Goal: Task Accomplishment & Management: Manage account settings

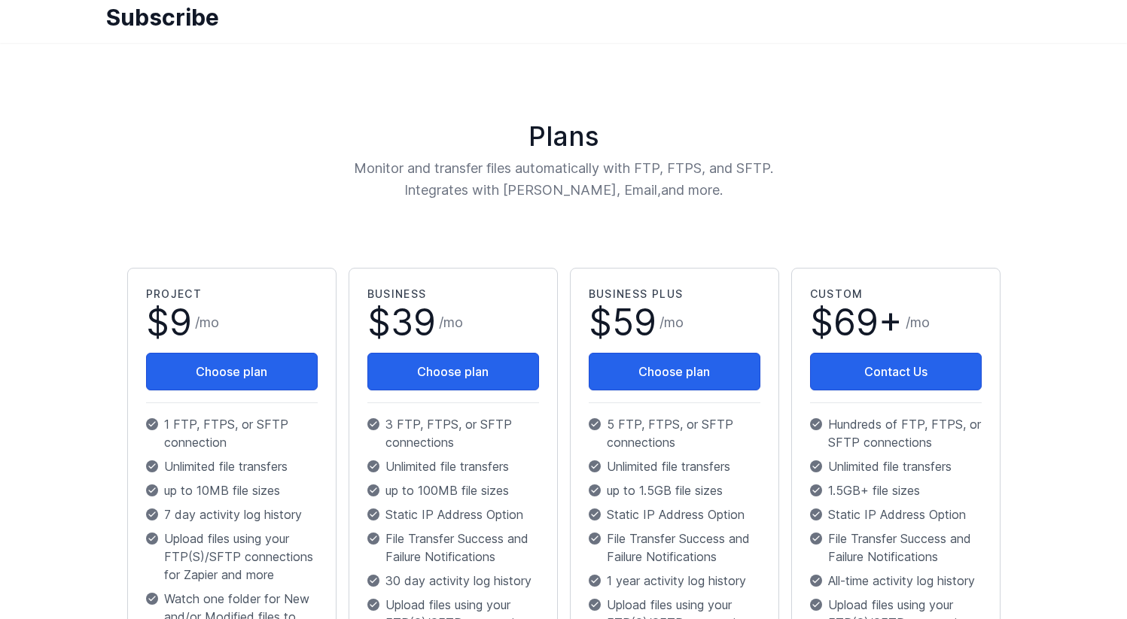
scroll to position [29, 0]
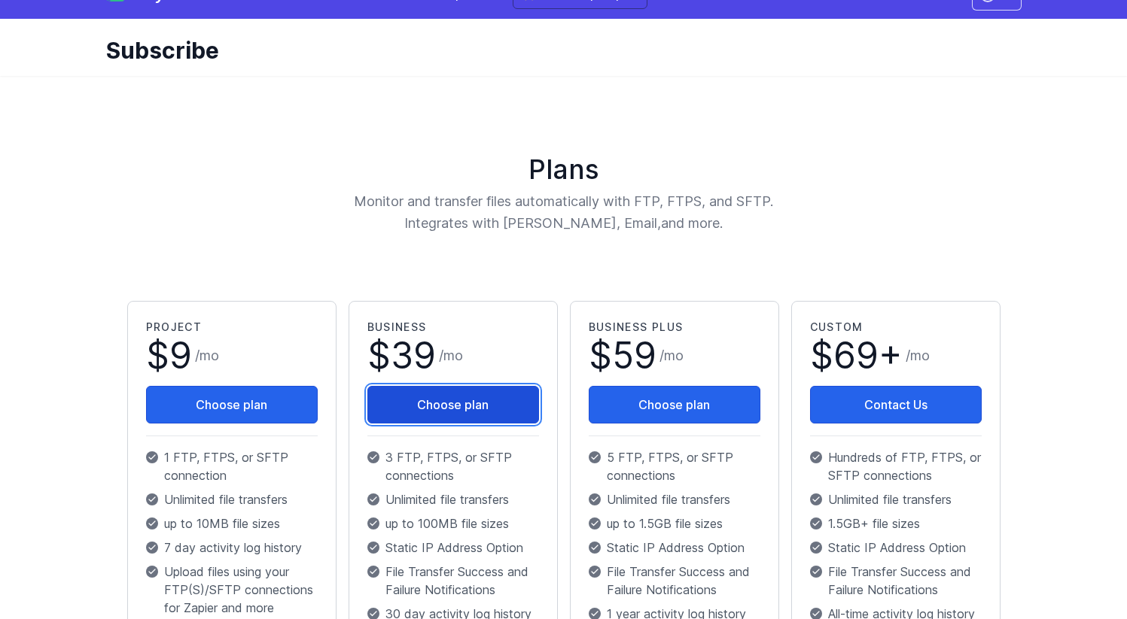
click at [420, 406] on button "Choose plan" at bounding box center [453, 405] width 172 height 38
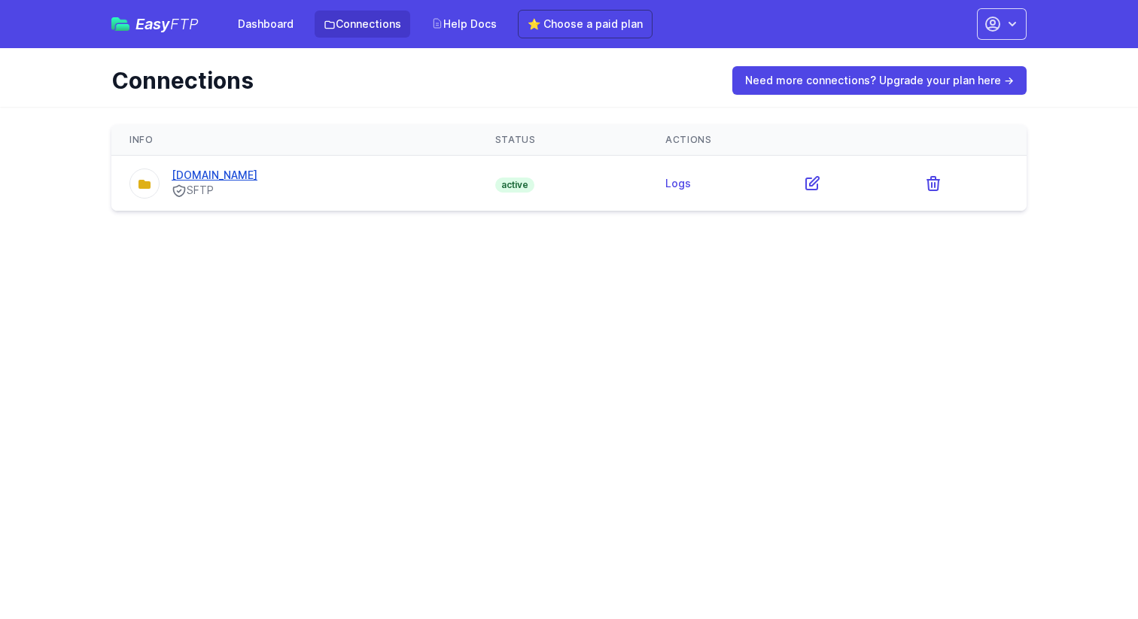
click at [240, 172] on link "ftp2.vericle.com" at bounding box center [215, 175] width 86 height 13
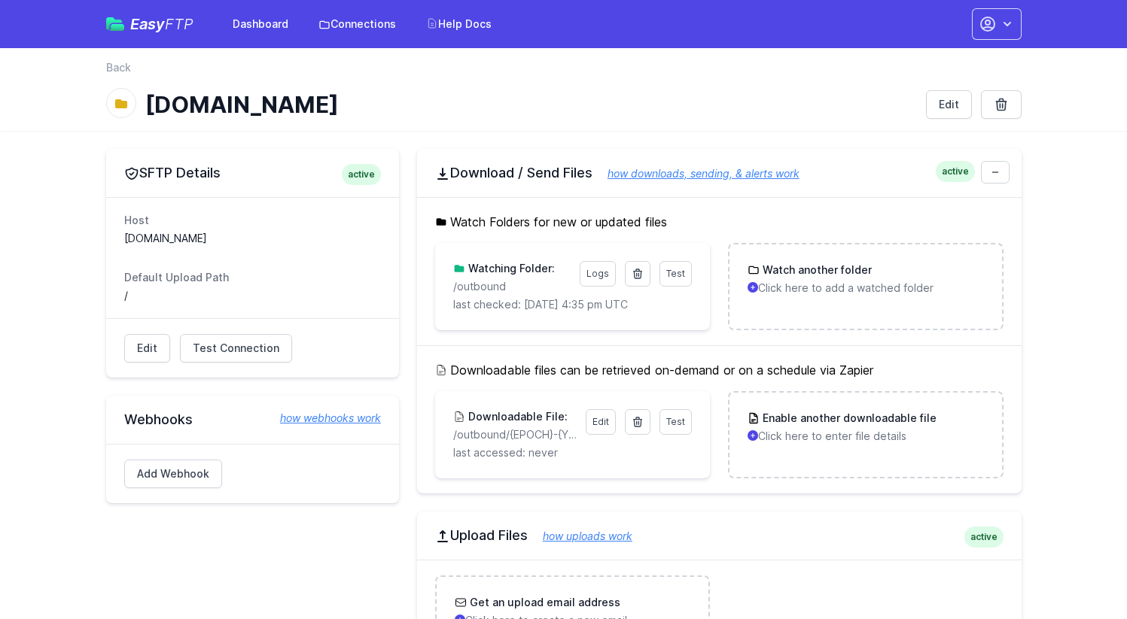
scroll to position [220, 0]
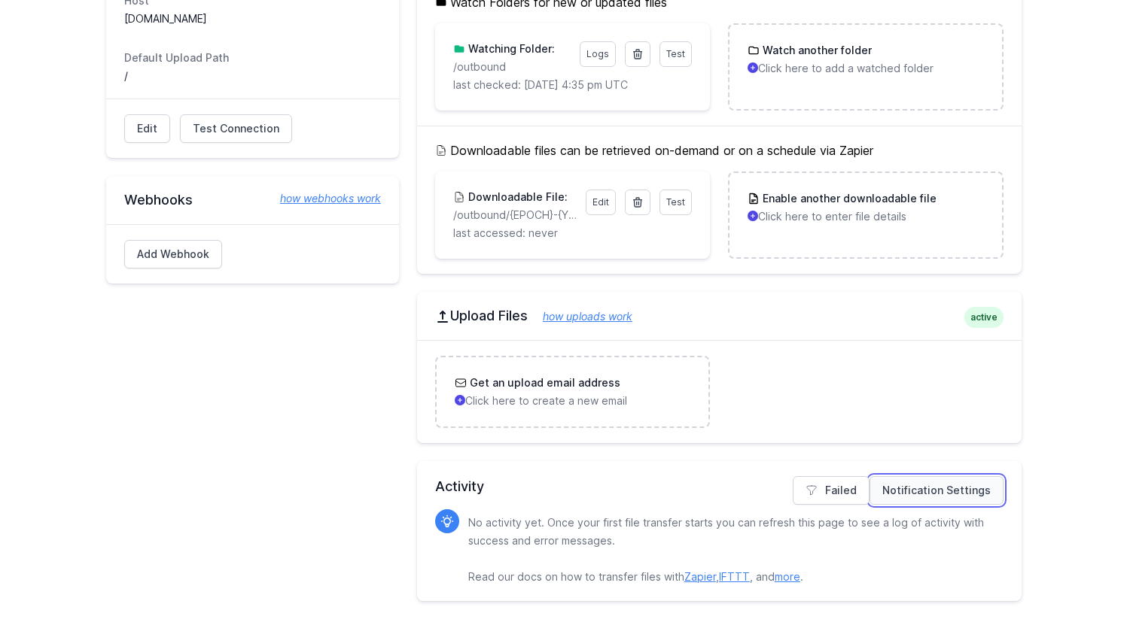
click at [897, 488] on link "Notification Settings" at bounding box center [936, 490] width 134 height 29
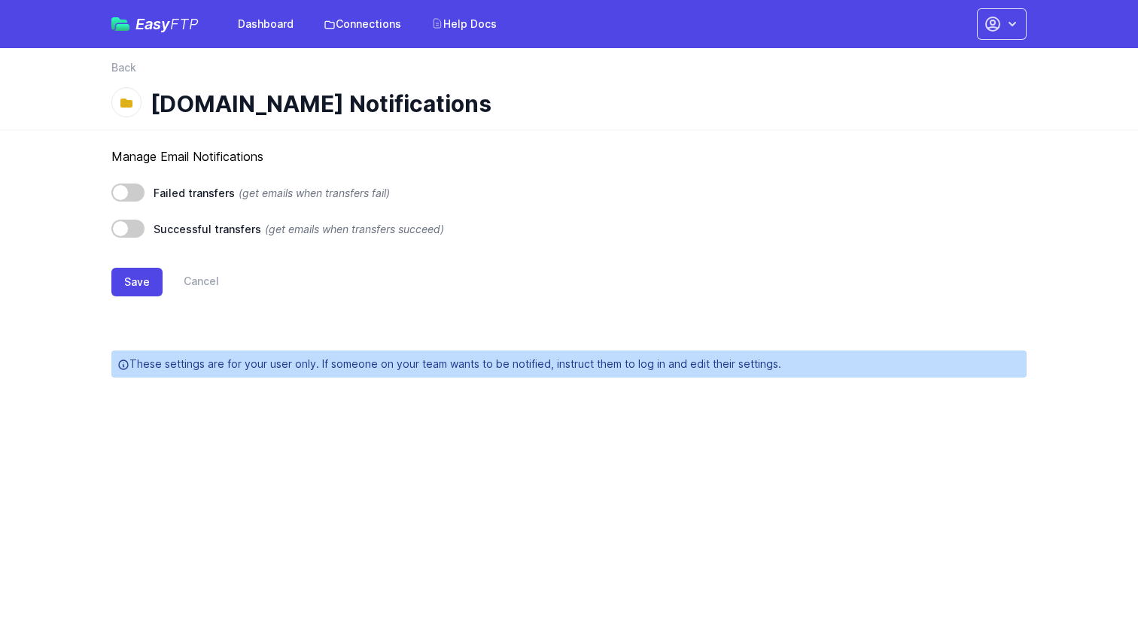
click at [135, 76] on nav "Back" at bounding box center [568, 72] width 915 height 24
click at [124, 71] on link "Back" at bounding box center [123, 67] width 25 height 15
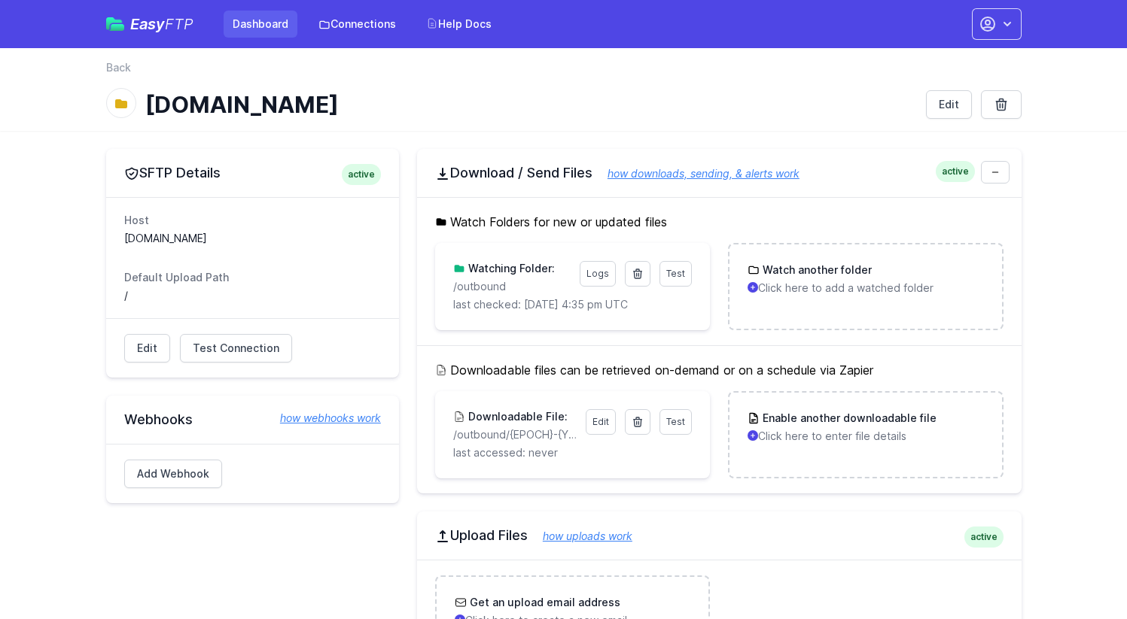
click at [272, 26] on link "Dashboard" at bounding box center [261, 24] width 74 height 27
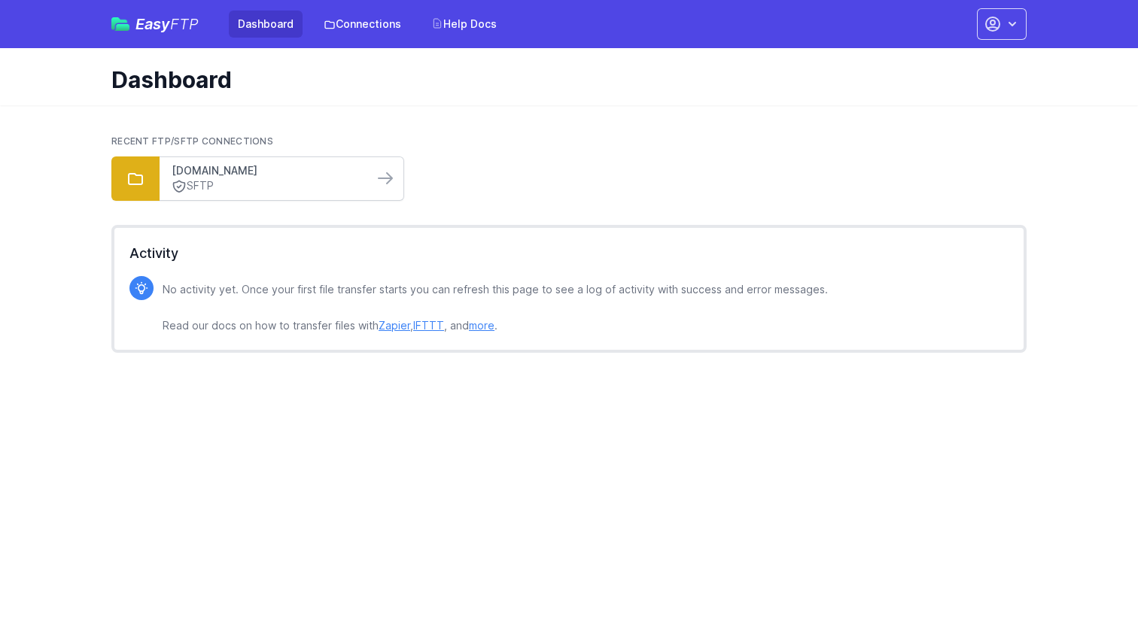
click at [212, 166] on link "[DOMAIN_NAME]" at bounding box center [267, 170] width 190 height 15
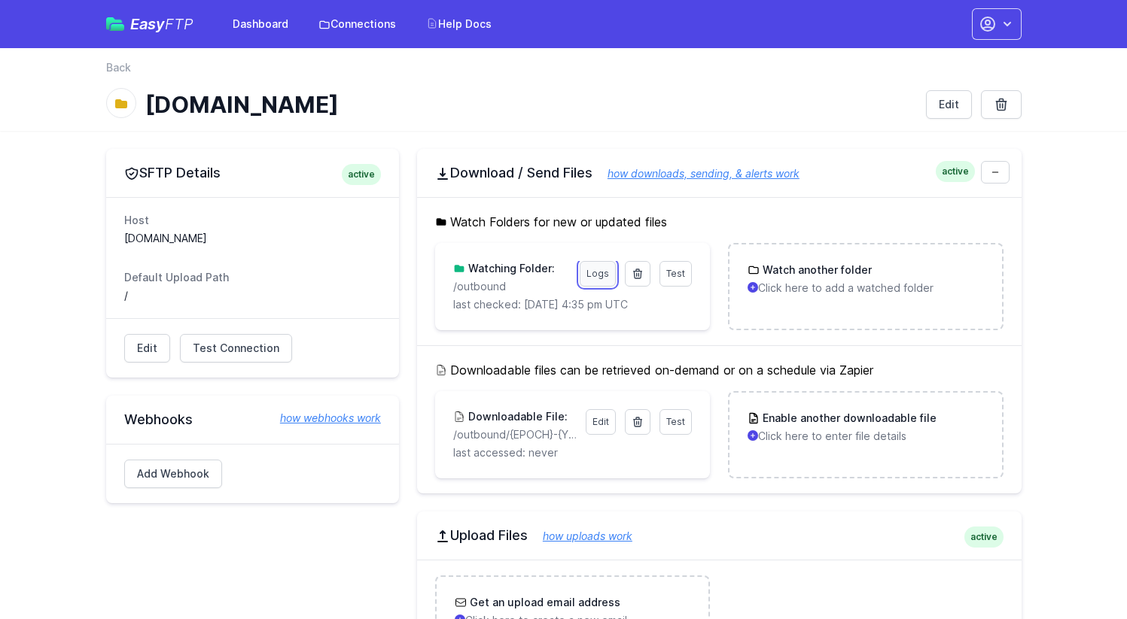
click at [594, 271] on link "Logs" at bounding box center [597, 274] width 36 height 26
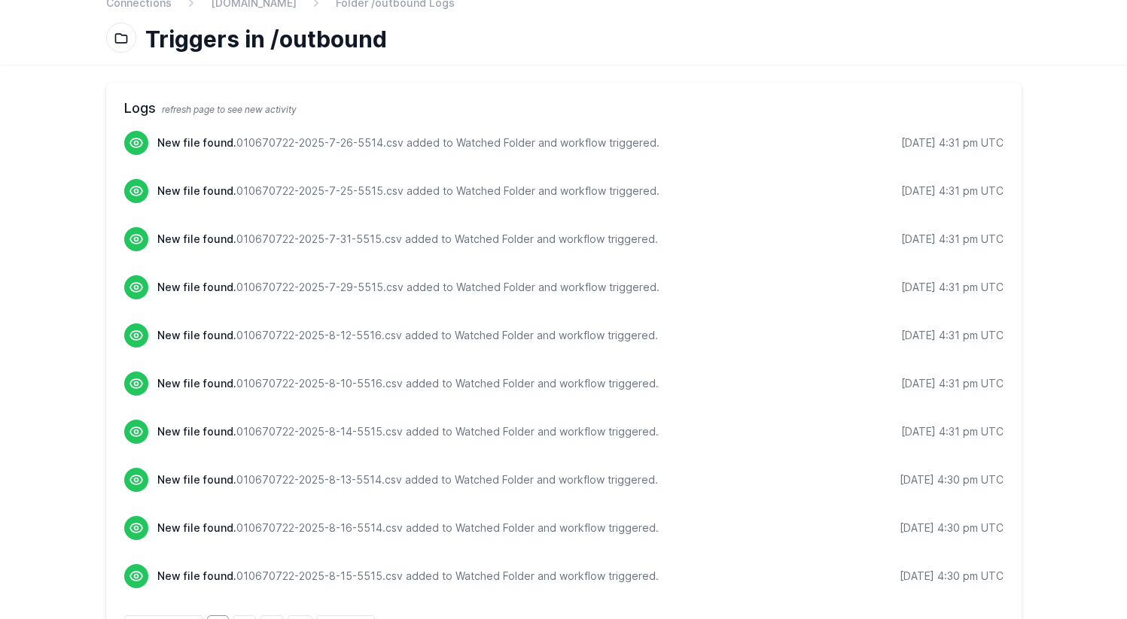
scroll to position [115, 0]
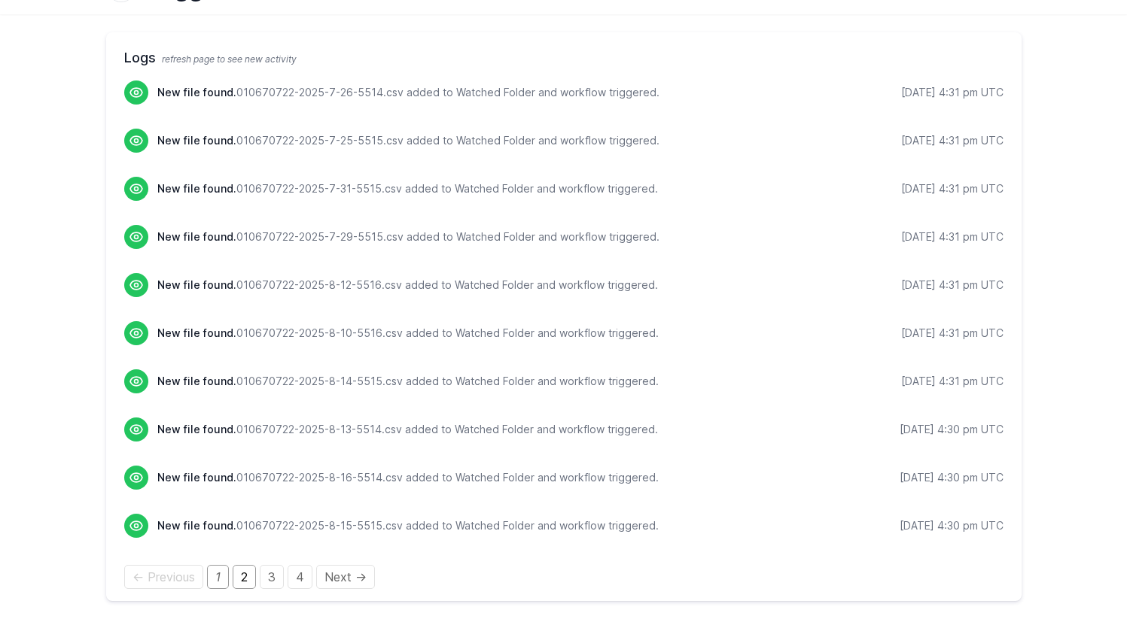
click at [246, 582] on link "2" at bounding box center [244, 577] width 23 height 24
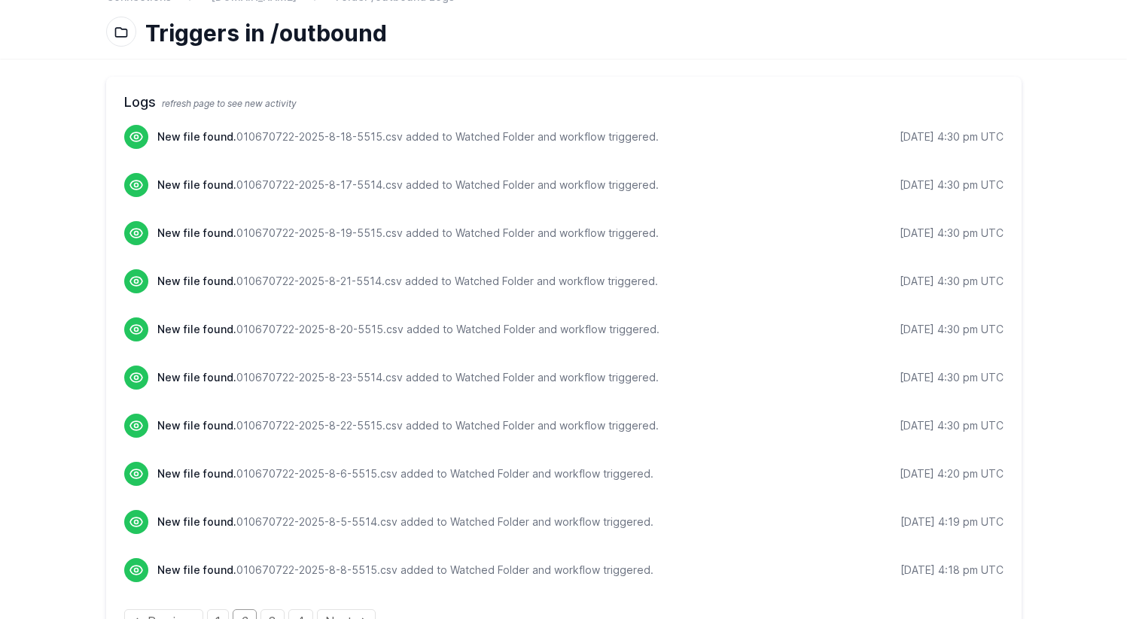
scroll to position [115, 0]
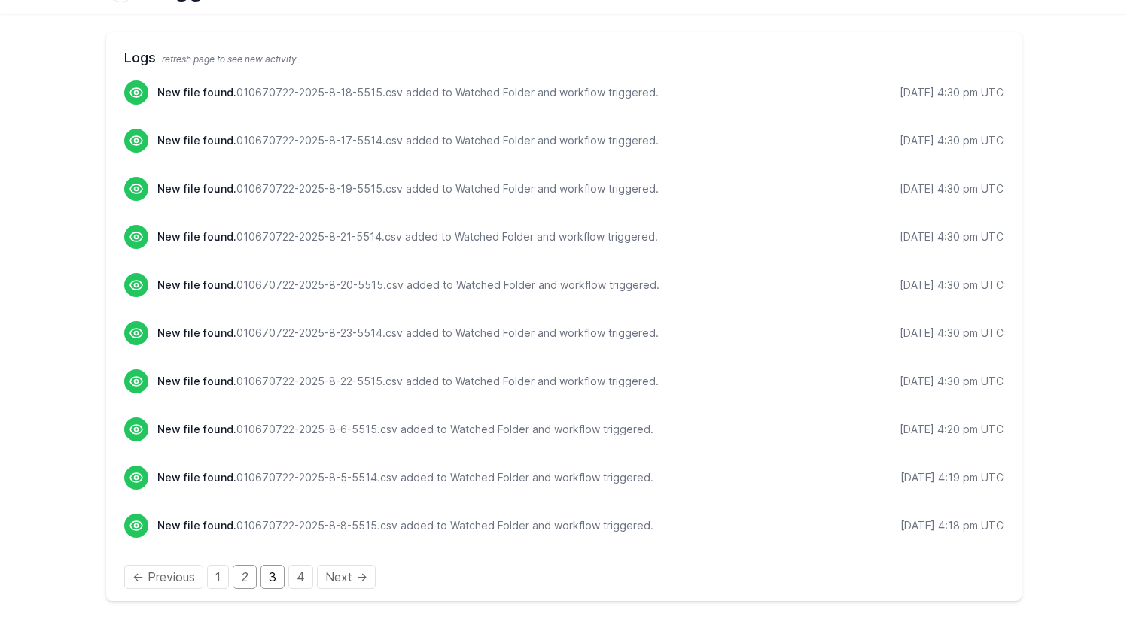
click at [272, 579] on link "3" at bounding box center [272, 577] width 24 height 24
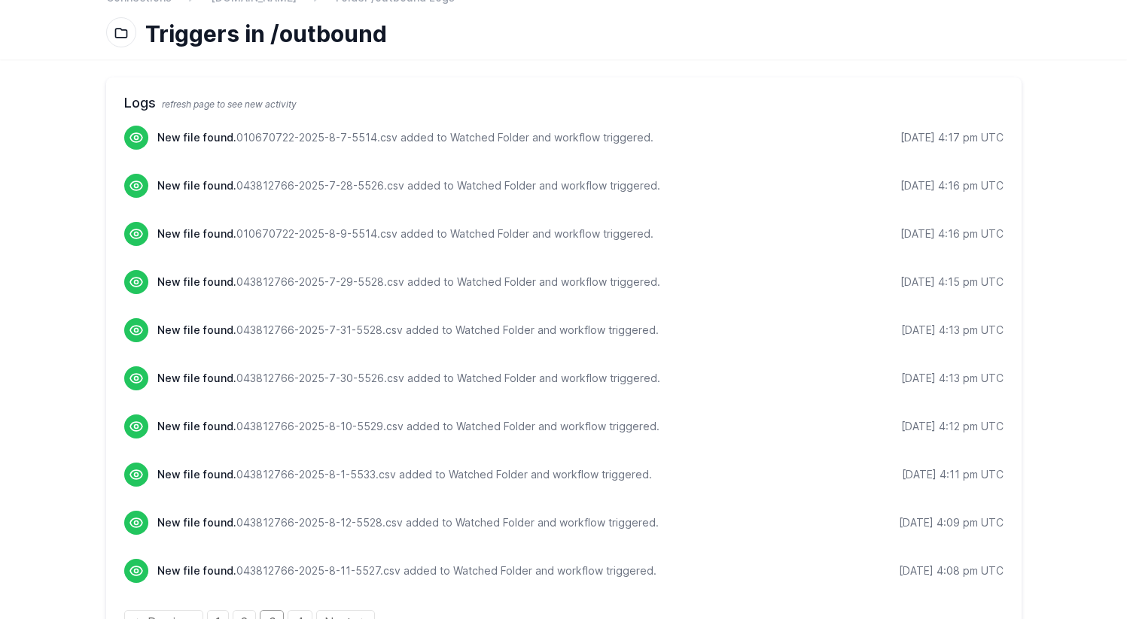
scroll to position [115, 0]
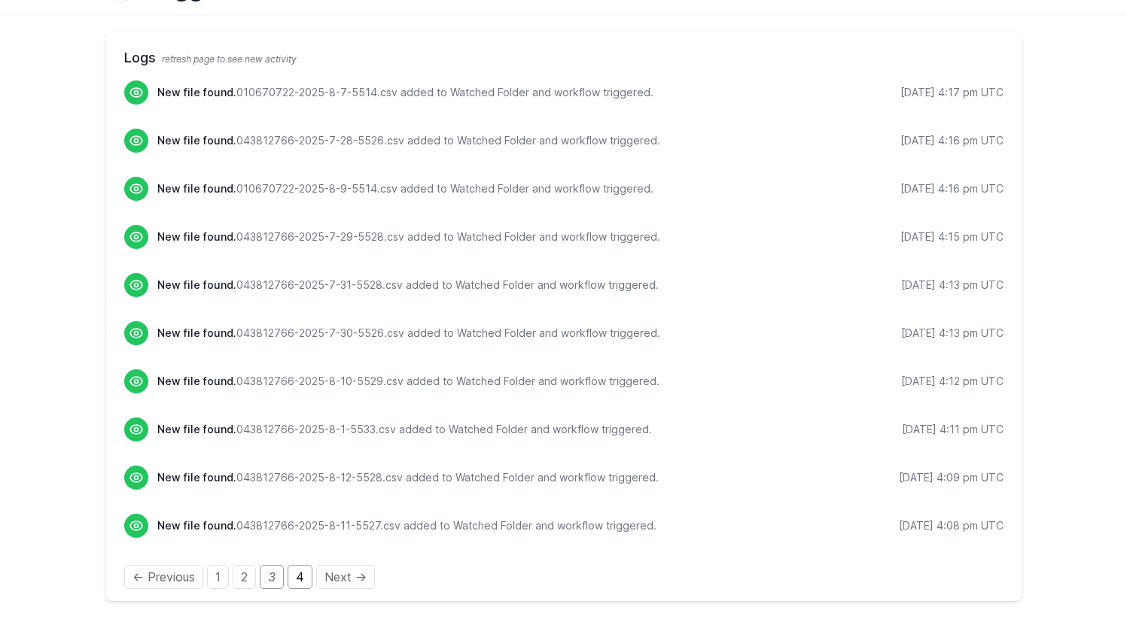
click at [304, 577] on link "4" at bounding box center [299, 577] width 25 height 24
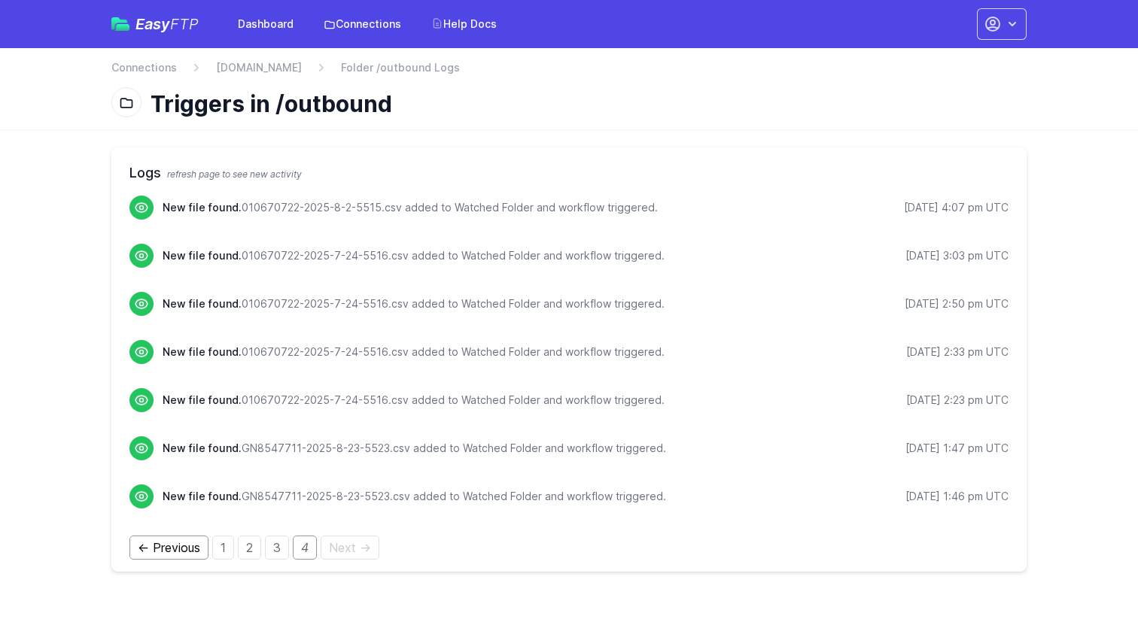
click at [181, 546] on link "← Previous" at bounding box center [168, 548] width 79 height 24
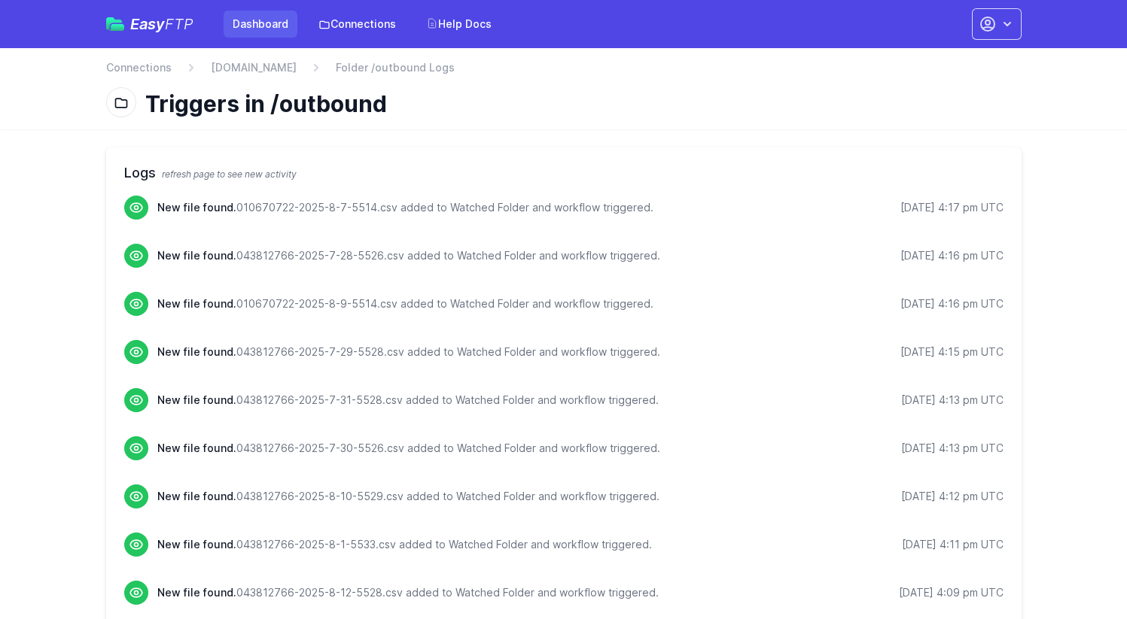
click at [273, 23] on link "Dashboard" at bounding box center [261, 24] width 74 height 27
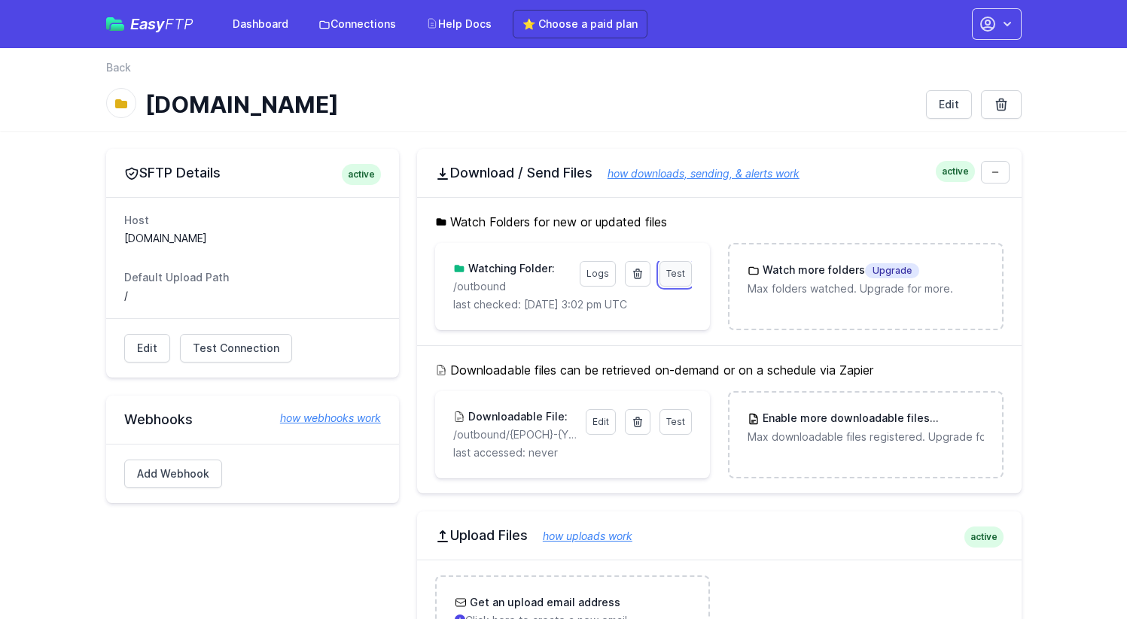
click at [679, 272] on span "Test" at bounding box center [675, 273] width 19 height 11
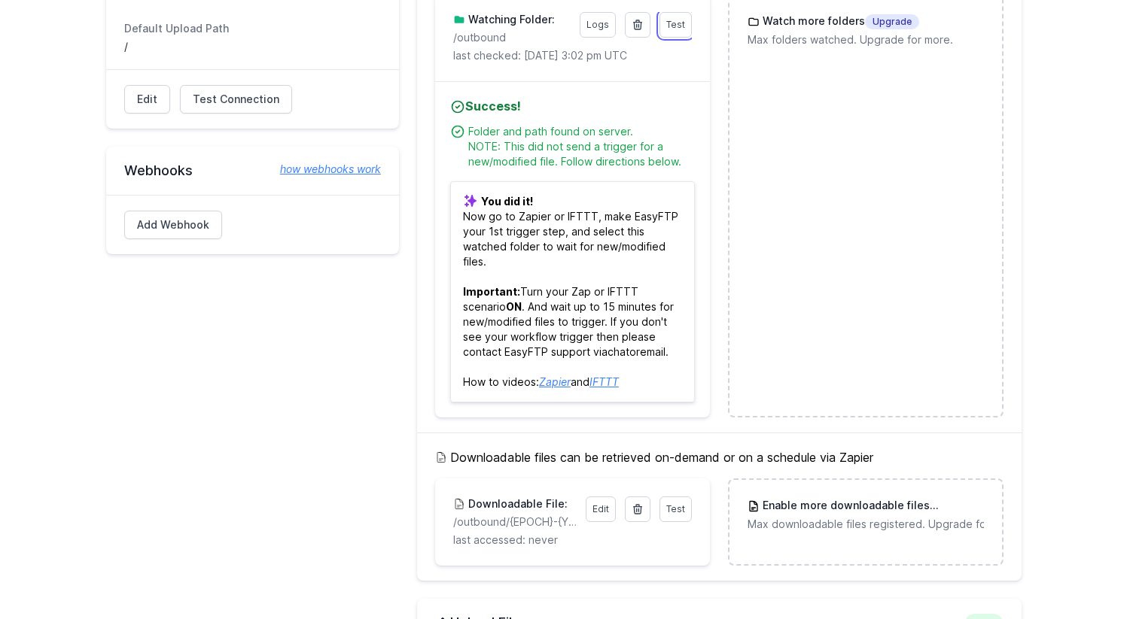
scroll to position [250, 0]
click at [605, 511] on link "Edit" at bounding box center [601, 509] width 30 height 26
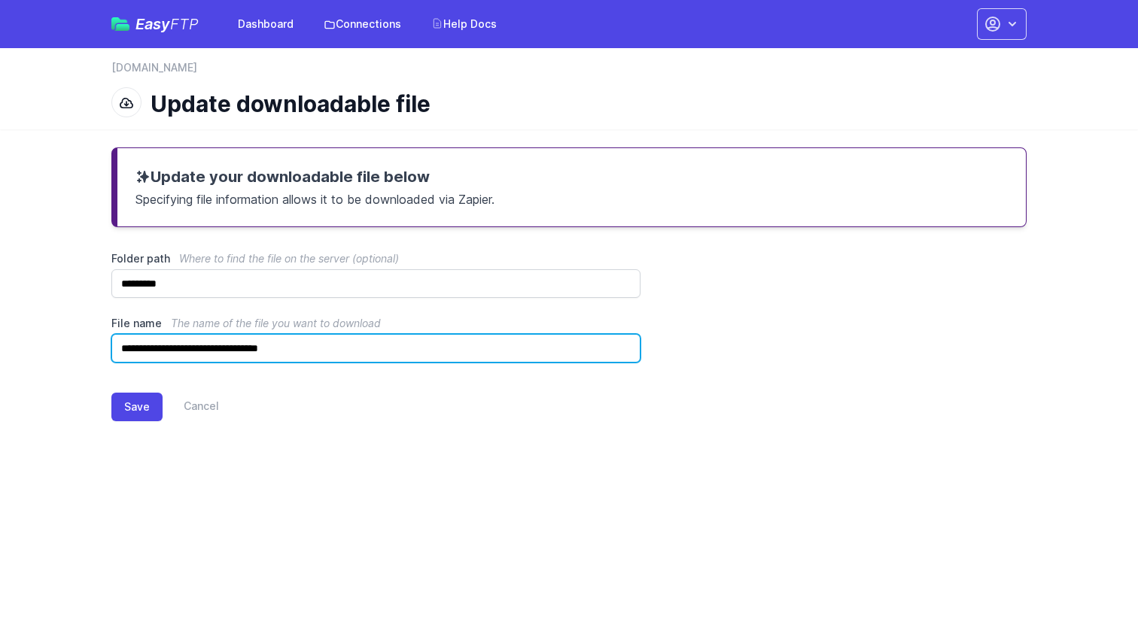
click at [384, 351] on input "**********" at bounding box center [375, 348] width 529 height 29
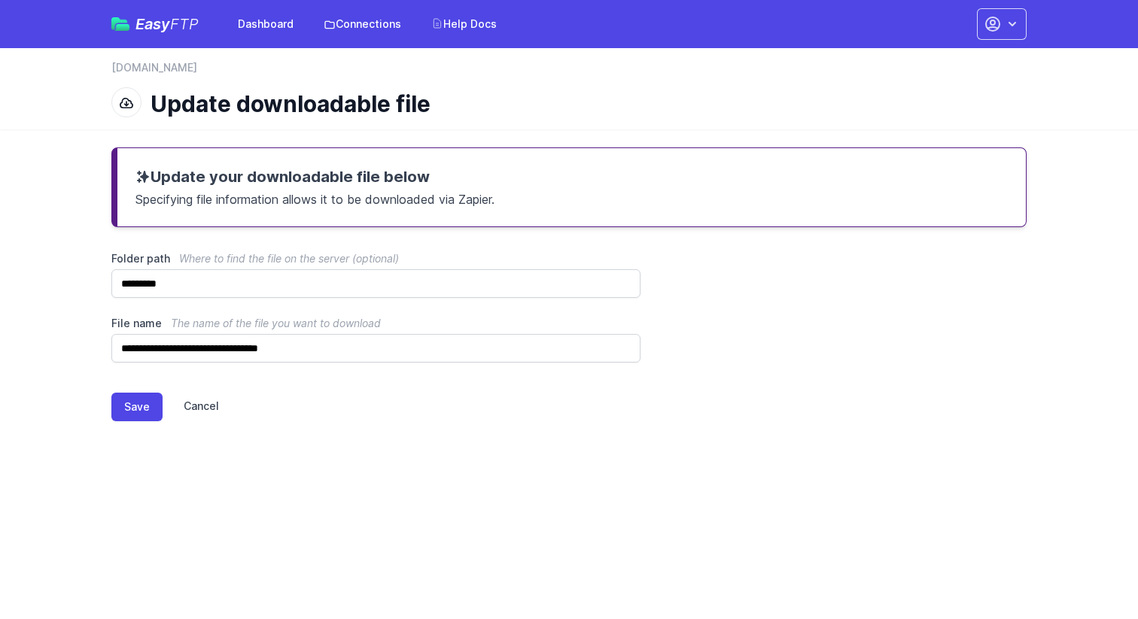
click at [204, 409] on link "Cancel" at bounding box center [191, 407] width 56 height 29
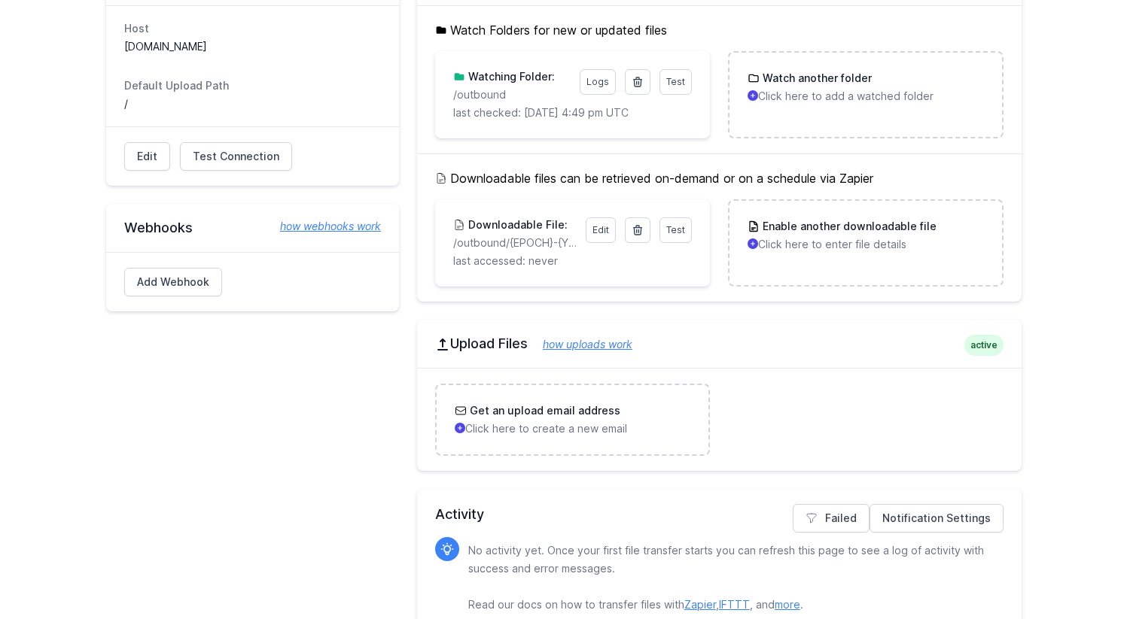
scroll to position [220, 0]
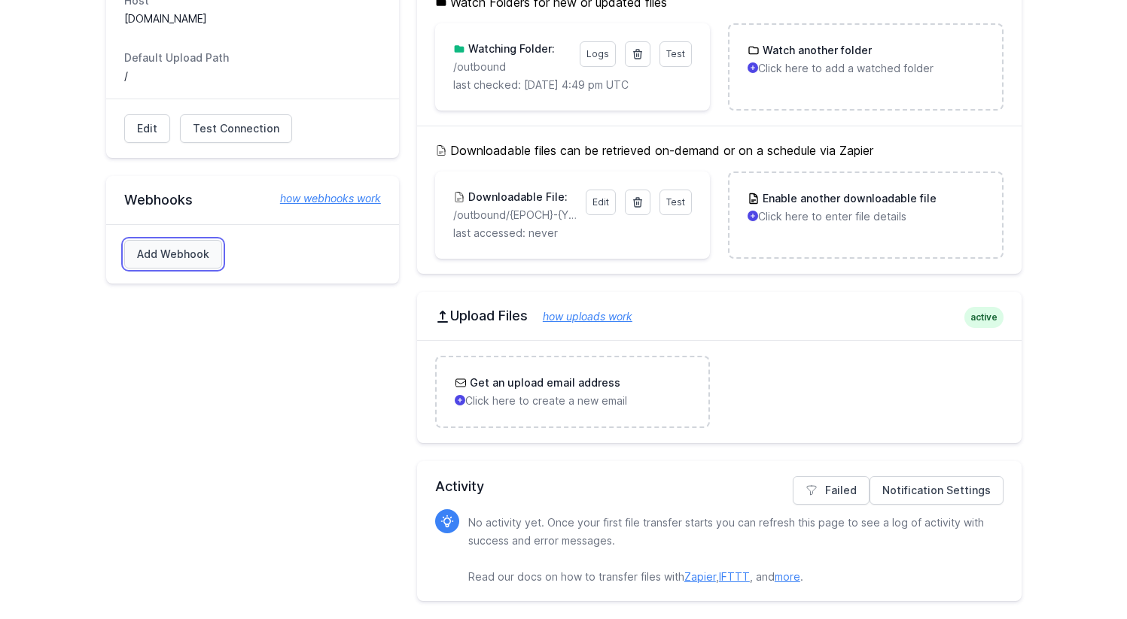
click at [157, 256] on link "Add Webhook" at bounding box center [173, 254] width 98 height 29
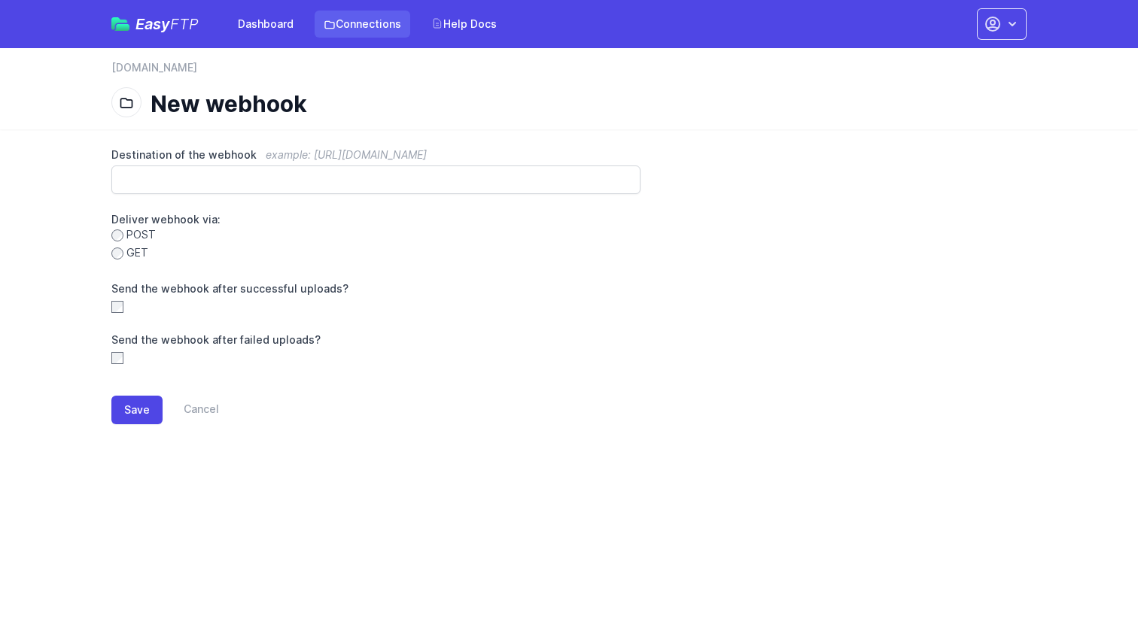
click at [364, 26] on link "Connections" at bounding box center [363, 24] width 96 height 27
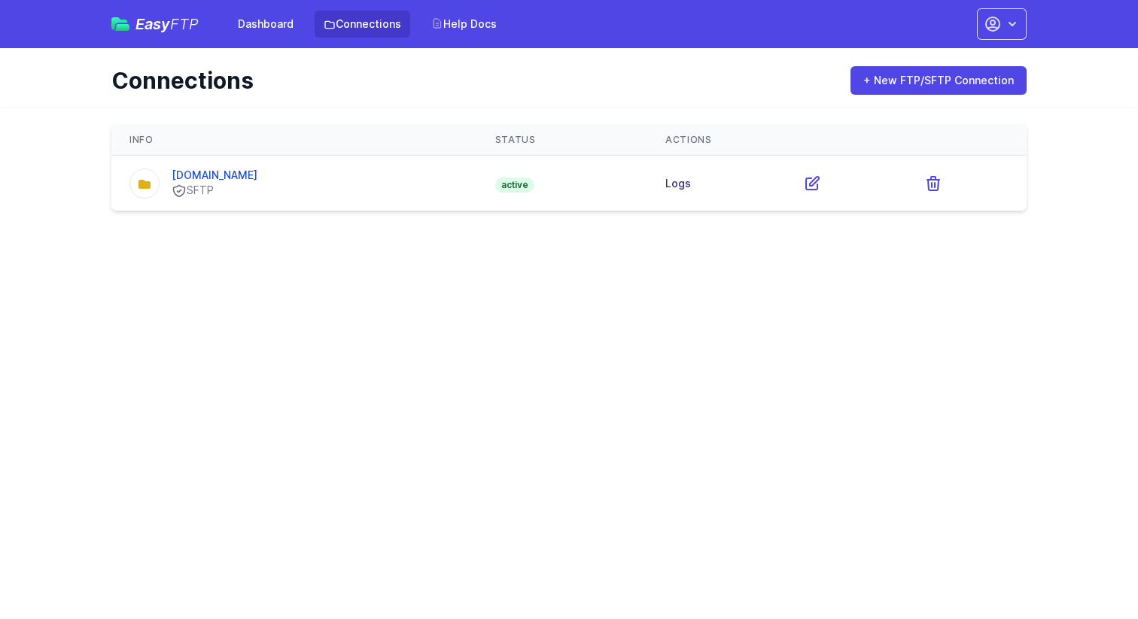
click at [685, 179] on link "Logs" at bounding box center [678, 183] width 26 height 13
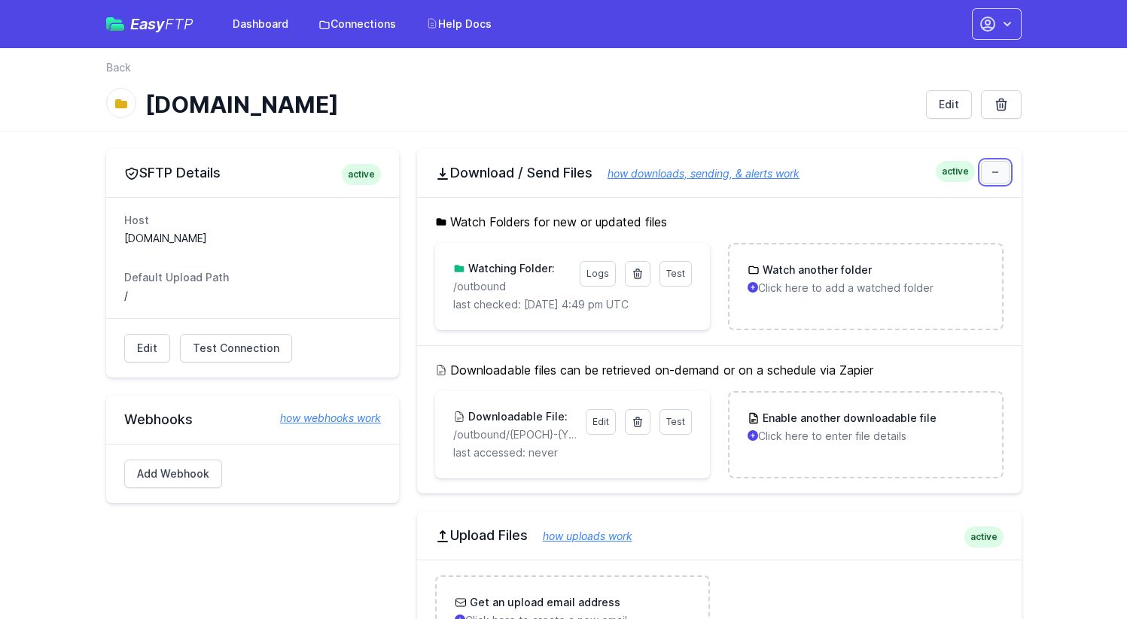
click at [996, 174] on icon at bounding box center [994, 172] width 9 height 9
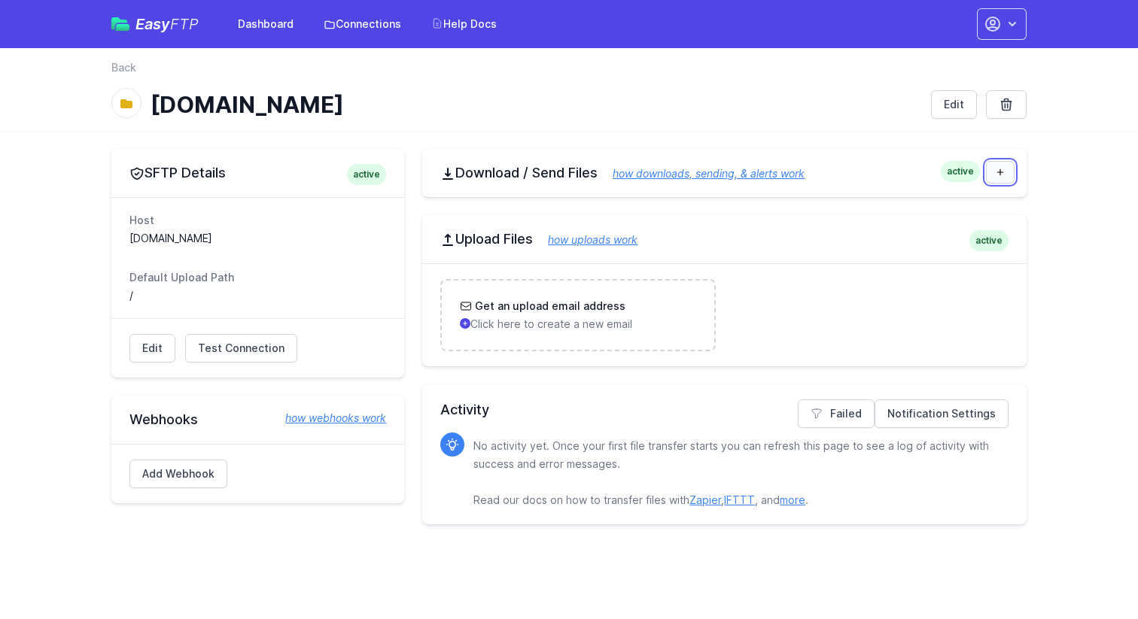
click at [996, 174] on icon at bounding box center [1000, 172] width 9 height 9
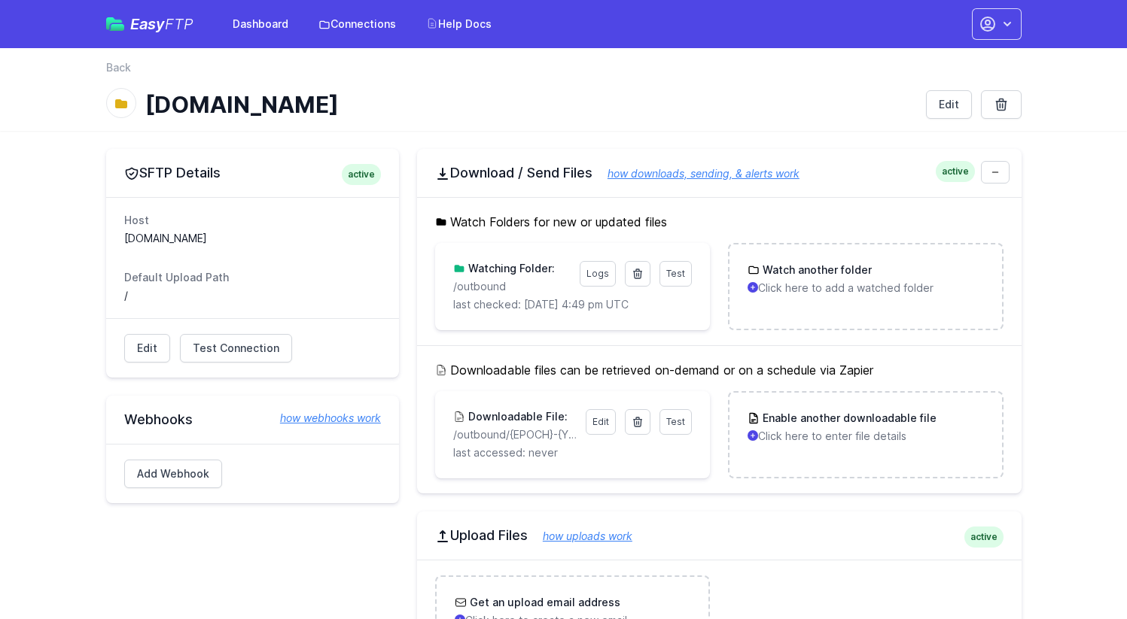
click at [684, 178] on link "how downloads, sending, & alerts work" at bounding box center [695, 173] width 207 height 13
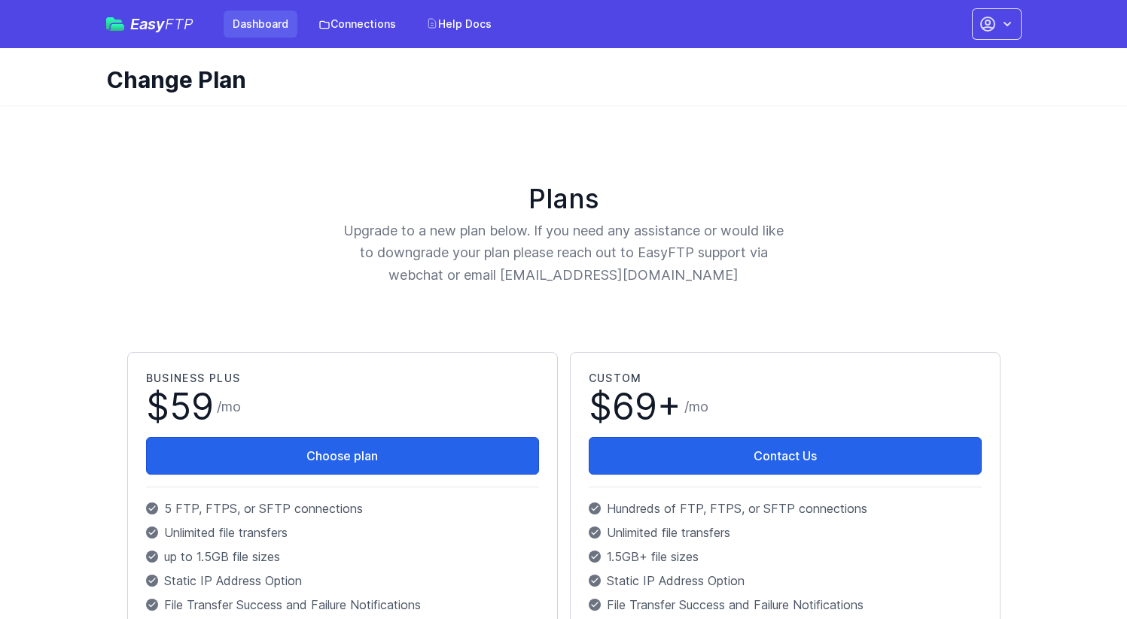
drag, startPoint x: 0, startPoint y: 0, endPoint x: 244, endPoint y: 24, distance: 245.0
click at [244, 24] on link "Dashboard" at bounding box center [261, 24] width 74 height 27
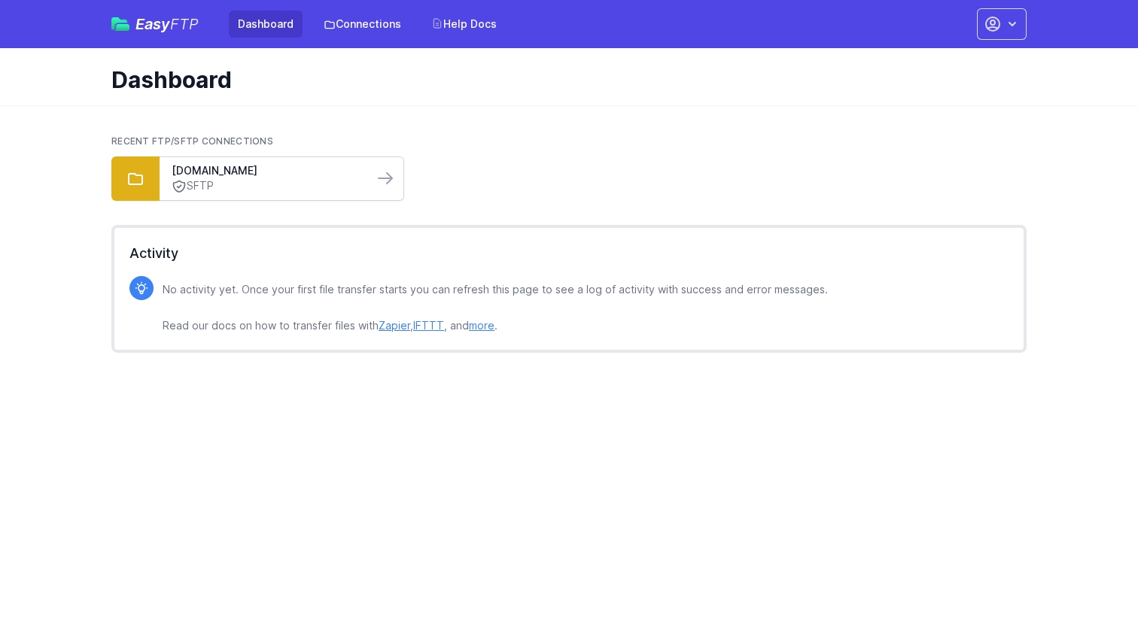
click at [302, 185] on link "SFTP" at bounding box center [267, 186] width 190 height 16
